Goal: Information Seeking & Learning: Learn about a topic

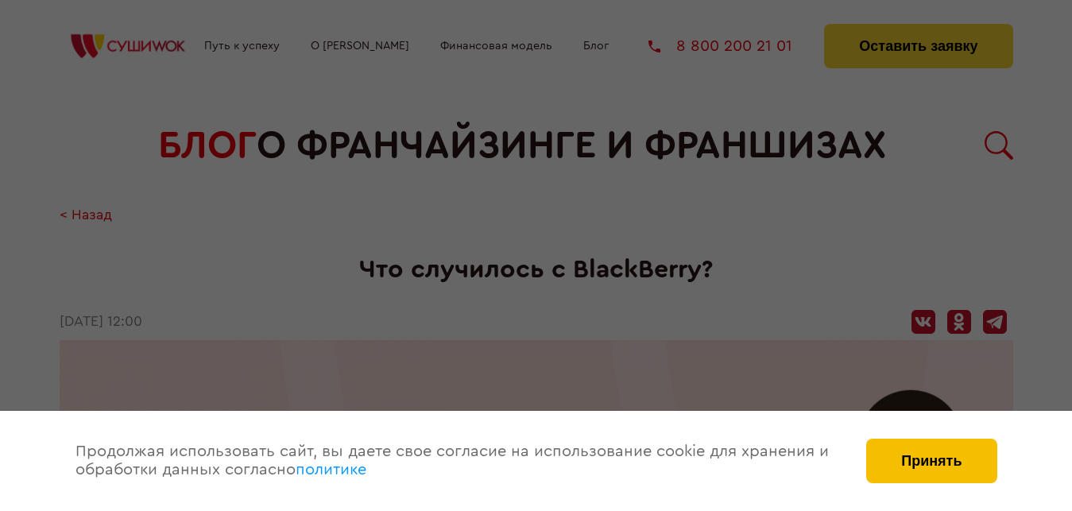
scroll to position [567, 0]
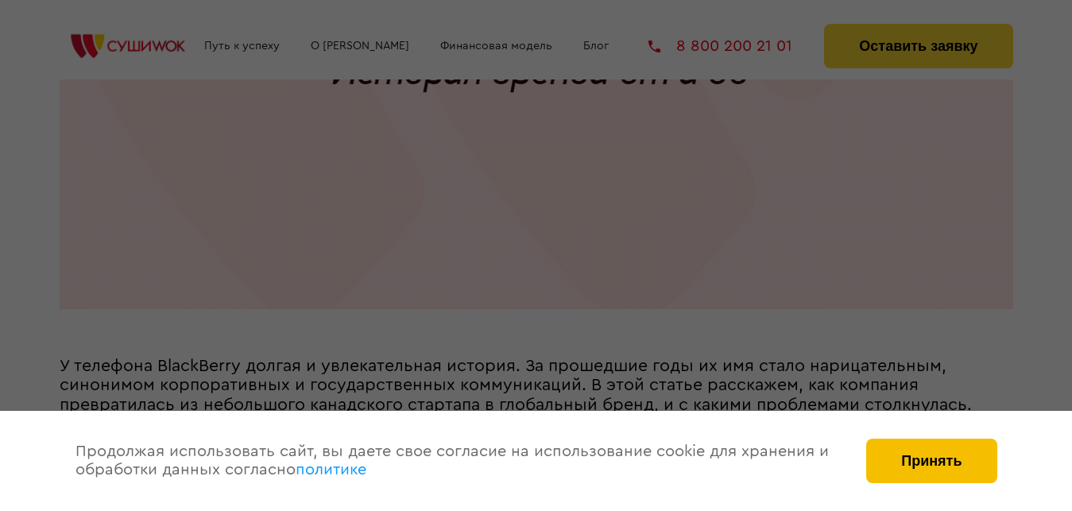
click at [897, 451] on button "Принять" at bounding box center [931, 461] width 130 height 45
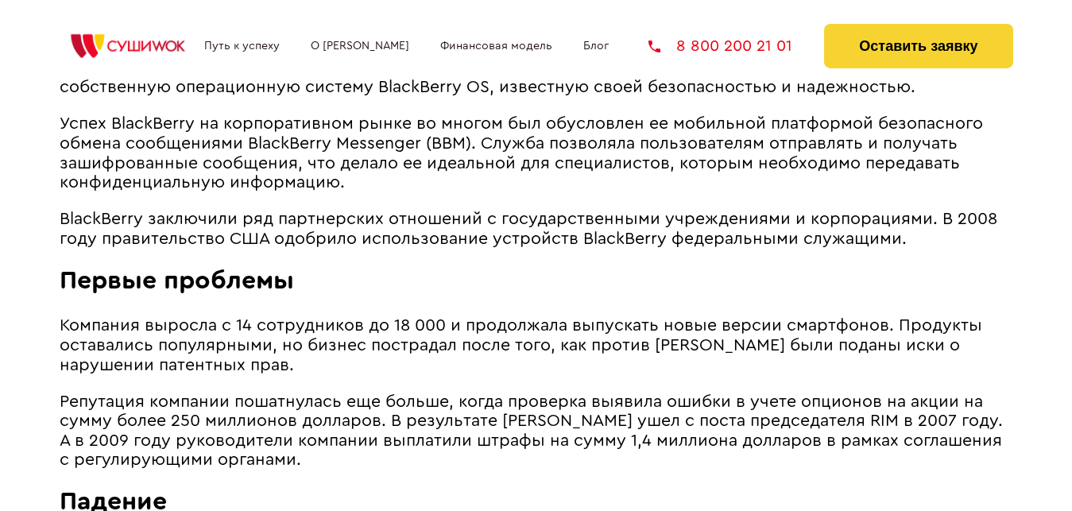
scroll to position [2108, 0]
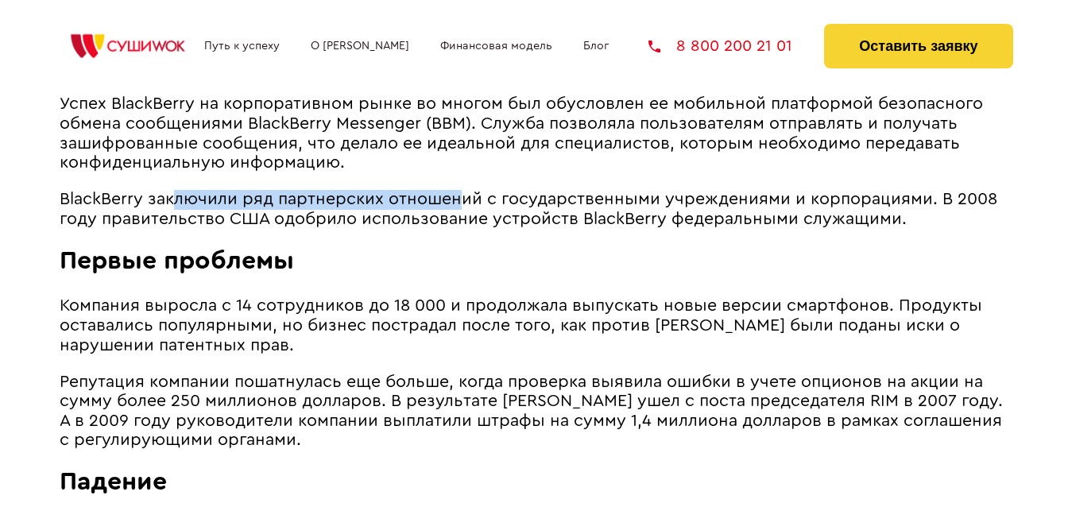
drag, startPoint x: 176, startPoint y: 215, endPoint x: 458, endPoint y: 226, distance: 281.6
click at [458, 226] on span "BlackBerry заключили ряд партнерских отношений с государственными учреждениями …" at bounding box center [529, 209] width 938 height 37
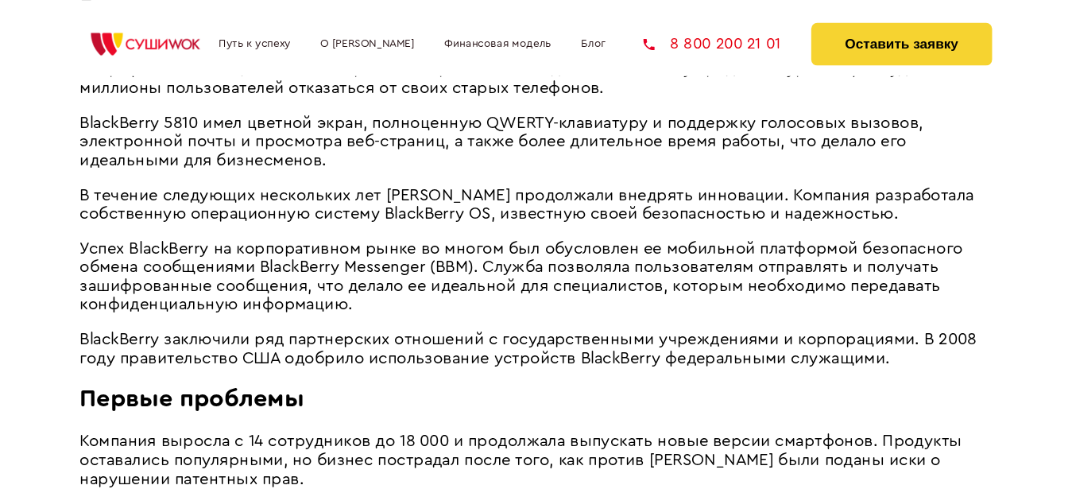
scroll to position [1945, 0]
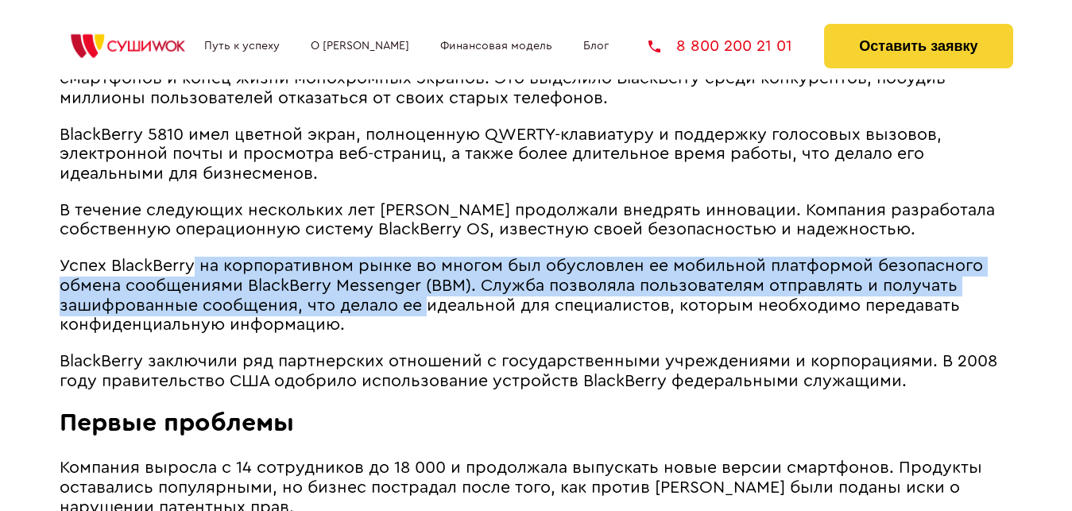
drag, startPoint x: 197, startPoint y: 297, endPoint x: 426, endPoint y: 319, distance: 229.9
click at [426, 319] on span "Успех BlackBerry на корпоративном рынке во многом был обусловлен ее мобильной п…" at bounding box center [521, 294] width 923 height 75
click at [424, 319] on span "Успех BlackBerry на корпоративном рынке во многом был обусловлен ее мобильной п…" at bounding box center [521, 294] width 923 height 75
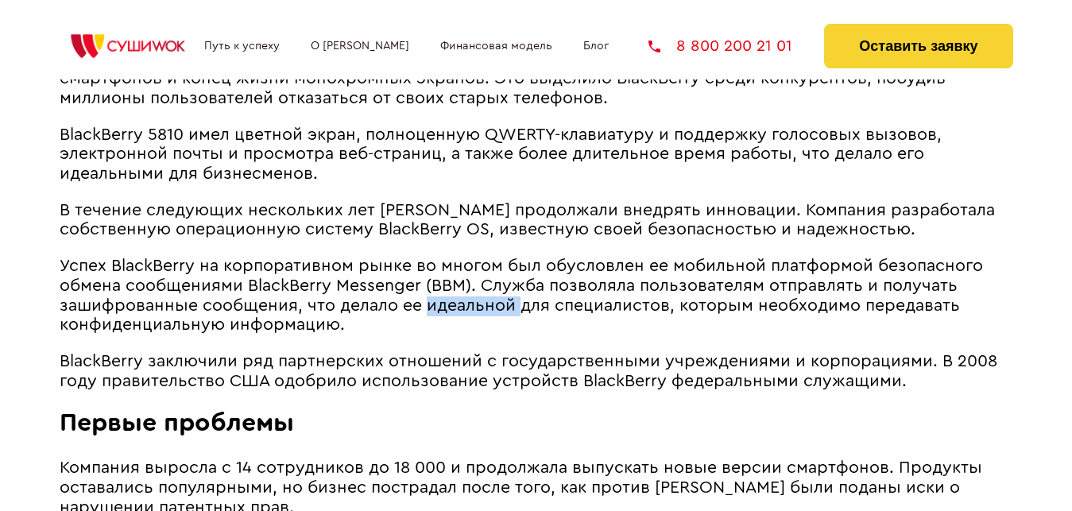
click at [424, 321] on span "Успех BlackBerry на корпоративном рынке во многом был обусловлен ее мобильной п…" at bounding box center [521, 294] width 923 height 75
click at [422, 321] on span "Успех BlackBerry на корпоративном рынке во многом был обусловлен ее мобильной п…" at bounding box center [521, 294] width 923 height 75
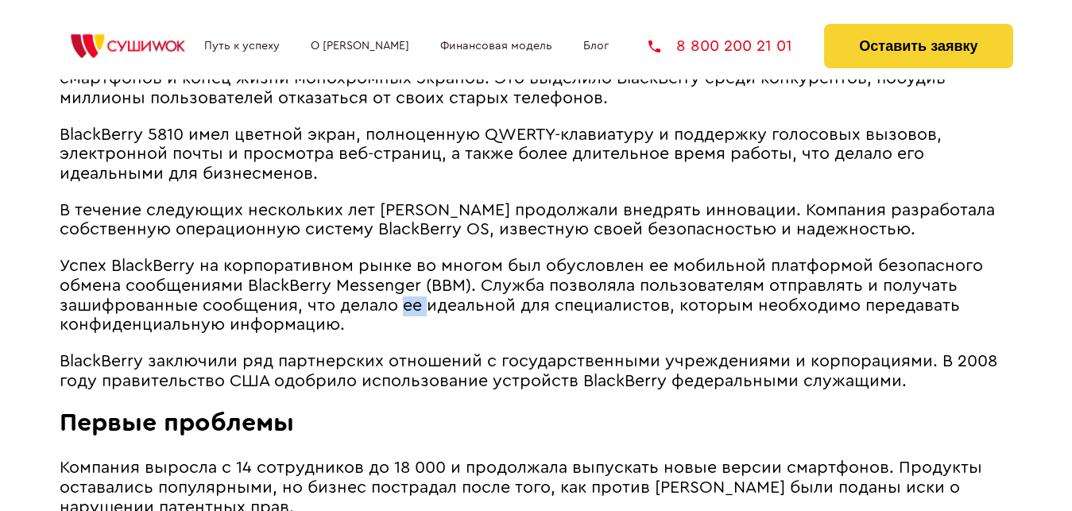
click at [422, 321] on span "Успех BlackBerry на корпоративном рынке во многом был обусловлен ее мобильной п…" at bounding box center [521, 294] width 923 height 75
click at [421, 321] on span "Успех BlackBerry на корпоративном рынке во многом был обусловлен ее мобильной п…" at bounding box center [521, 294] width 923 height 75
click at [421, 318] on span "Успех BlackBerry на корпоративном рынке во многом был обусловлен ее мобильной п…" at bounding box center [521, 294] width 923 height 75
drag, startPoint x: 420, startPoint y: 314, endPoint x: 409, endPoint y: 240, distance: 74.7
click at [414, 304] on span "Успех BlackBerry на корпоративном рынке во многом был обусловлен ее мобильной п…" at bounding box center [521, 294] width 923 height 75
